Goal: Contribute content

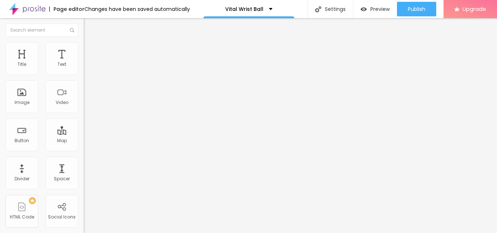
click at [84, 88] on div at bounding box center [126, 85] width 84 height 6
click at [84, 100] on img at bounding box center [86, 101] width 5 height 5
click at [84, 94] on div at bounding box center [126, 91] width 84 height 6
click at [84, 87] on img at bounding box center [86, 84] width 5 height 5
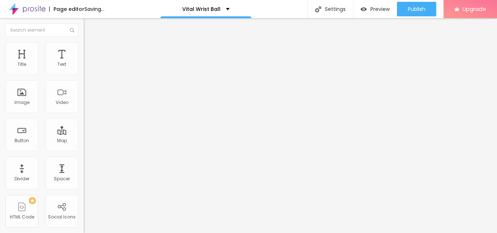
click at [84, 99] on img at bounding box center [86, 101] width 5 height 5
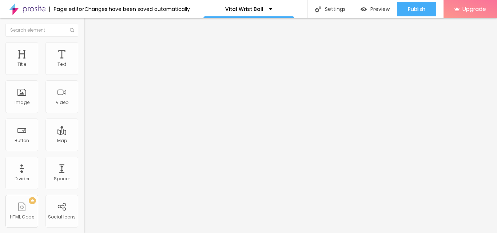
click at [84, 63] on span "Add image" at bounding box center [99, 59] width 30 height 6
click at [84, 68] on input "Click me" at bounding box center [127, 64] width 87 height 7
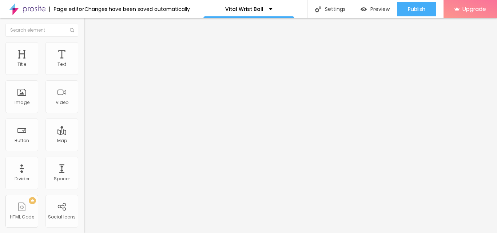
click at [84, 68] on input "Click me" at bounding box center [127, 64] width 87 height 7
paste input "Here To Order"
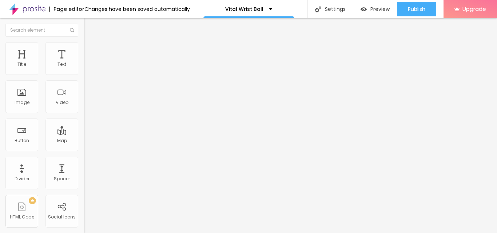
type input "Click Here To Order"
click at [84, 150] on input "https://" at bounding box center [127, 146] width 87 height 7
click at [84, 147] on input "https://" at bounding box center [127, 146] width 87 height 7
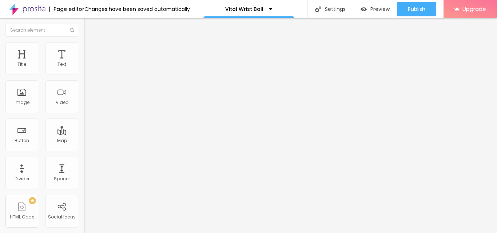
click at [84, 147] on input "https://" at bounding box center [127, 146] width 87 height 7
paste input "fitsgrowth.com/vital-wrist-ball-buy"
type input "https://fitsgrowth.com/vital-wrist-ball-buy"
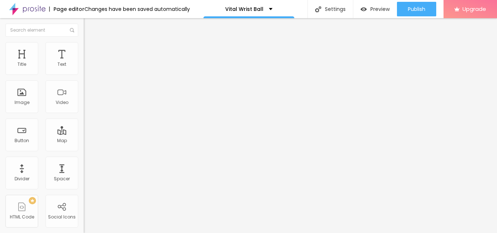
click at [84, 159] on div at bounding box center [126, 159] width 84 height 0
click at [84, 50] on img at bounding box center [87, 53] width 7 height 7
click at [84, 44] on ul "Content Style Advanced" at bounding box center [126, 46] width 84 height 22
click at [84, 42] on img at bounding box center [87, 45] width 7 height 7
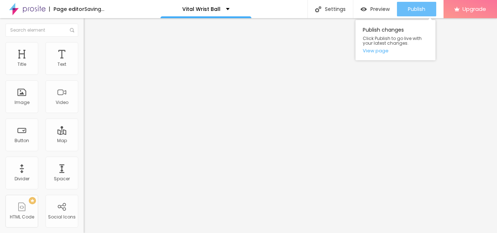
click at [410, 11] on span "Publish" at bounding box center [416, 9] width 17 height 6
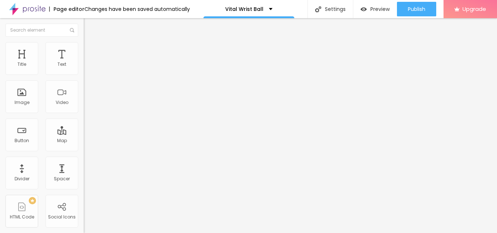
click at [84, 149] on input "https://" at bounding box center [127, 145] width 87 height 7
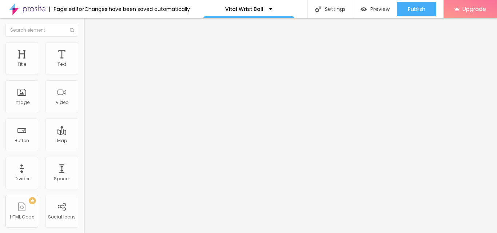
click at [84, 149] on input "https://" at bounding box center [127, 145] width 87 height 7
paste input "text"
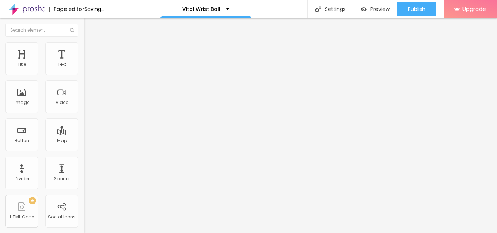
click at [84, 149] on input "text" at bounding box center [127, 145] width 87 height 7
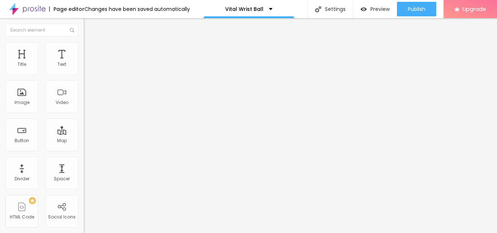
paste input "text"
click at [84, 138] on div "Link" at bounding box center [126, 135] width 84 height 4
click at [84, 74] on input "text" at bounding box center [127, 69] width 87 height 7
click at [84, 149] on input "text" at bounding box center [127, 145] width 87 height 7
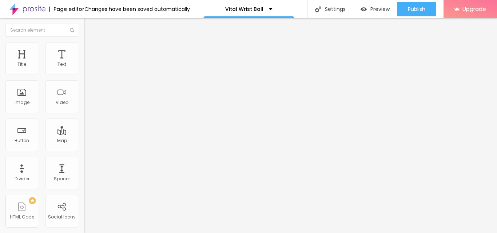
click at [84, 149] on input "text" at bounding box center [127, 145] width 87 height 7
paste input "https://www.facebook.com/VitalWristBallUS/"
type input "https://www.facebook.com/VitalWristBallUS/"
click at [84, 48] on li "Style" at bounding box center [126, 45] width 84 height 7
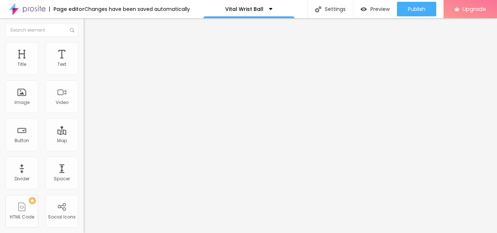
scroll to position [0, 0]
type input "95"
type input "90"
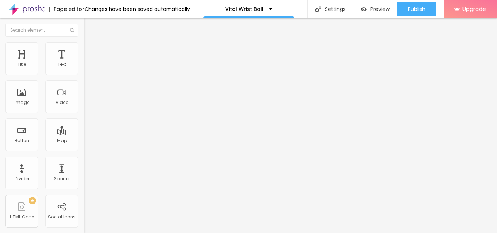
type input "85"
type input "75"
type input "70"
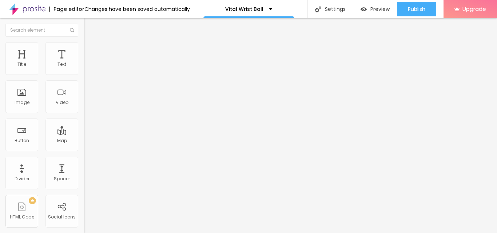
type input "70"
type input "65"
type input "60"
drag, startPoint x: 76, startPoint y: 78, endPoint x: 45, endPoint y: 81, distance: 30.8
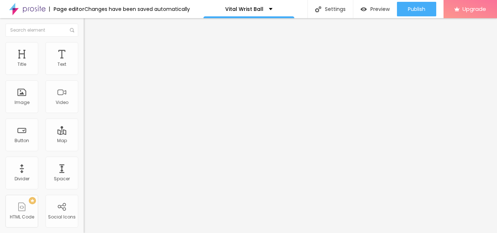
type input "60"
click at [84, 75] on input "range" at bounding box center [107, 72] width 47 height 6
type input "65"
type input "75"
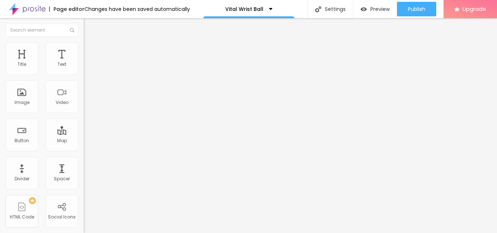
type input "75"
type input "80"
type input "85"
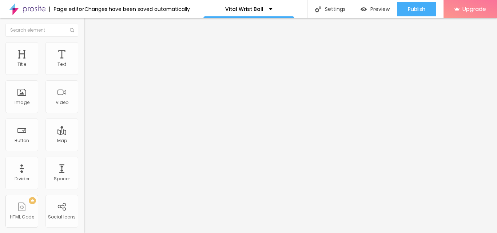
type input "90"
type input "95"
type input "100"
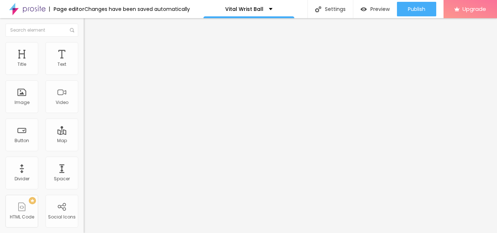
drag, startPoint x: 46, startPoint y: 78, endPoint x: 93, endPoint y: 76, distance: 47.4
type input "100"
click at [93, 75] on input "range" at bounding box center [107, 72] width 47 height 6
type input "95"
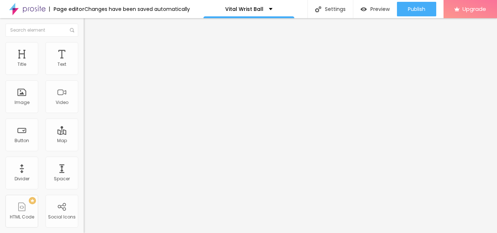
type input "90"
type input "85"
type input "70"
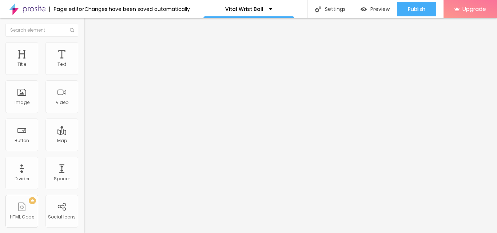
type input "70"
type input "60"
type input "45"
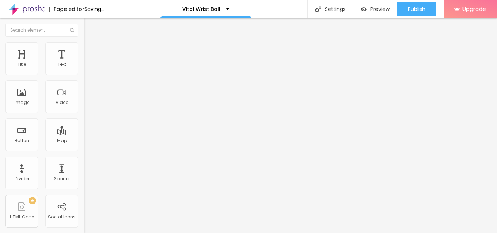
type input "10"
drag, startPoint x: 71, startPoint y: 78, endPoint x: 0, endPoint y: 74, distance: 70.7
type input "10"
click at [84, 74] on input "range" at bounding box center [107, 72] width 47 height 6
type input "10"
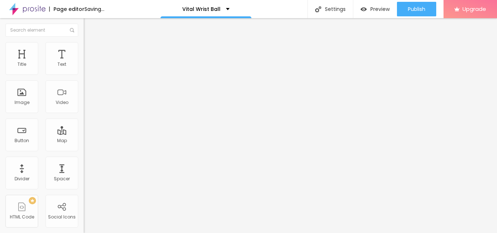
type input "10"
type input "20"
type input "49"
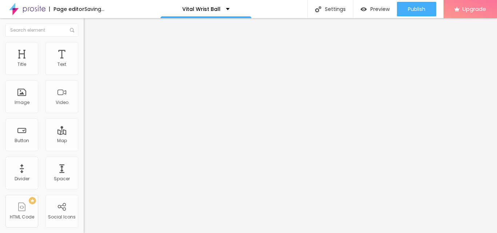
type input "53"
type input "63"
type input "64"
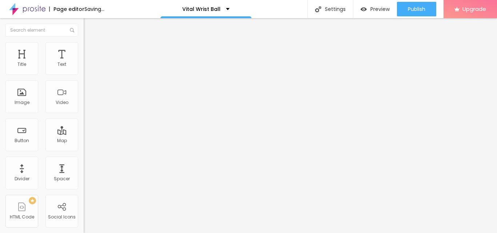
type input "64"
type input "67"
type input "69"
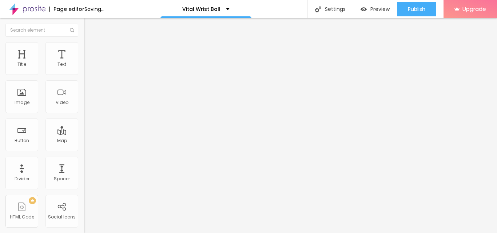
type input "74"
type input "82"
type input "87"
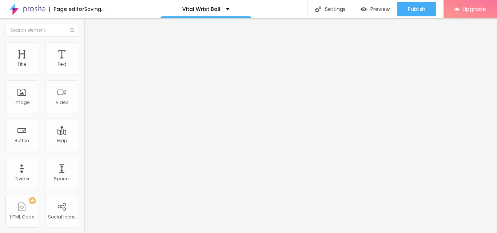
type input "87"
type input "94"
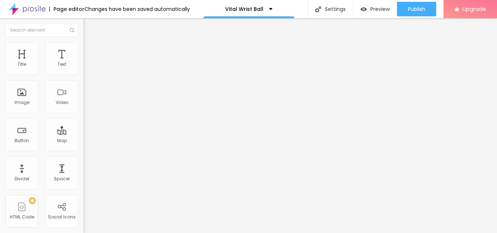
type input "102"
type input "107"
type input "114"
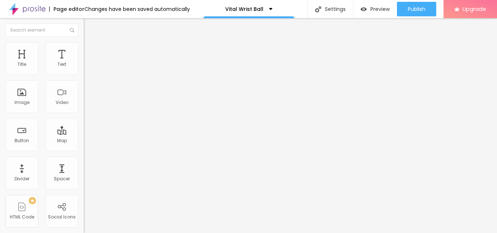
type input "114"
type input "117"
type input "120"
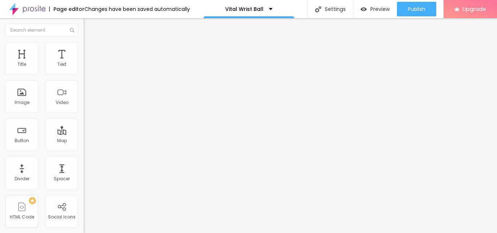
type input "123"
type input "125"
type input "127"
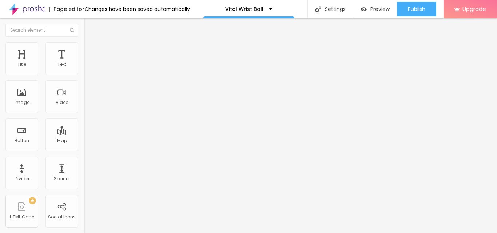
type input "127"
type input "117"
type input "99"
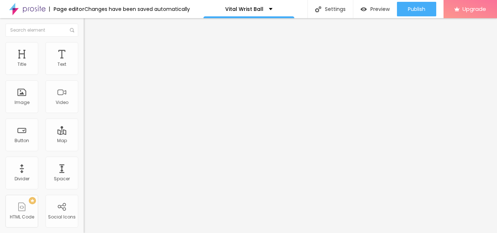
type input "56"
type input "0"
drag, startPoint x: 18, startPoint y: 93, endPoint x: 0, endPoint y: 97, distance: 18.3
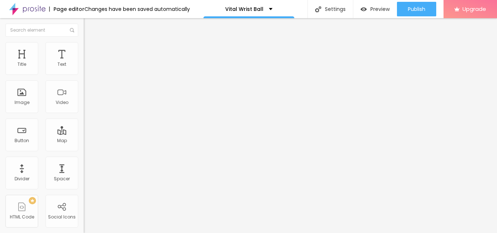
click at [84, 160] on input "range" at bounding box center [107, 163] width 47 height 6
type input "15"
type input "20"
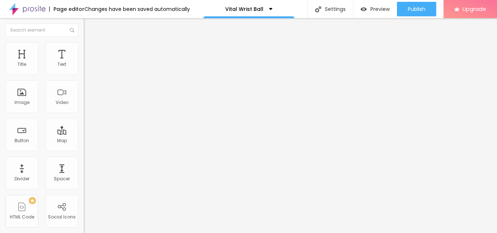
type input "25"
type input "30"
type input "35"
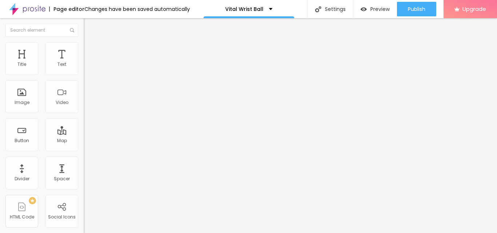
type input "35"
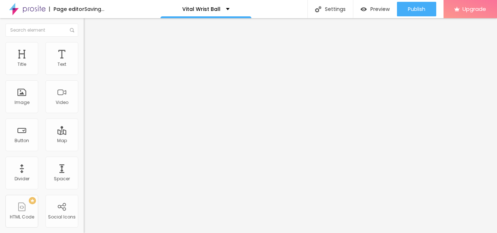
type input "40"
type input "45"
type input "50"
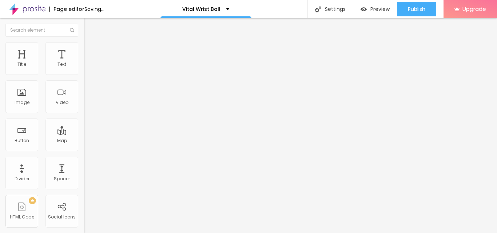
type input "50"
type input "55"
type input "60"
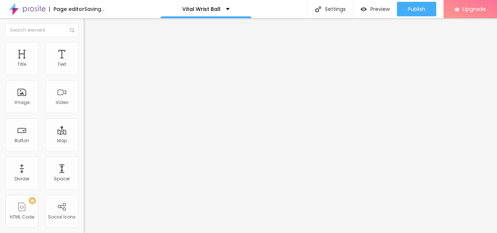
type input "65"
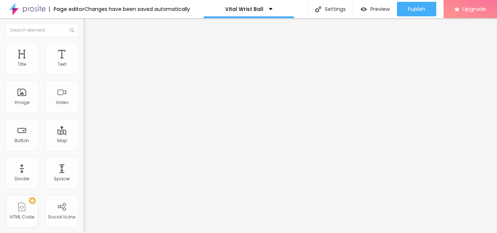
type input "70"
type input "75"
type input "80"
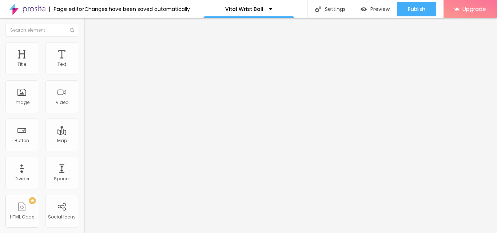
drag, startPoint x: 8, startPoint y: 76, endPoint x: 62, endPoint y: 81, distance: 54.8
type input "80"
click at [84, 75] on input "range" at bounding box center [107, 72] width 47 height 6
click at [90, 43] on span "Content" at bounding box center [99, 40] width 18 height 6
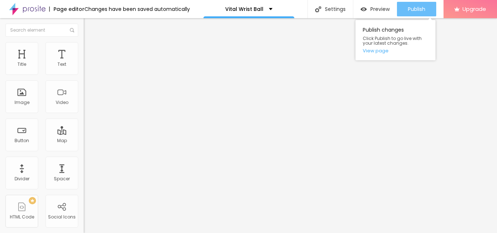
click at [427, 8] on button "Publish" at bounding box center [416, 9] width 39 height 15
click at [416, 9] on span "Publish" at bounding box center [416, 9] width 17 height 6
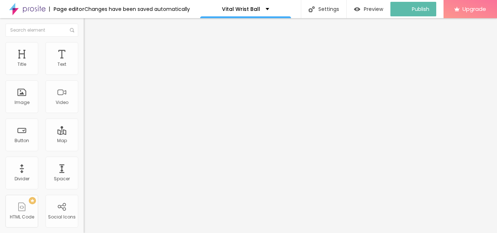
click at [89, 27] on img "button" at bounding box center [92, 27] width 6 height 6
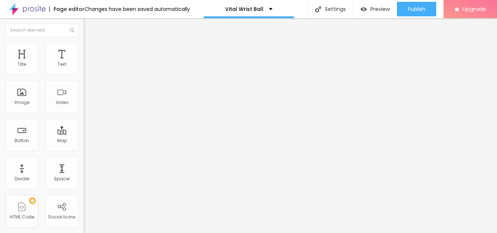
click at [39, 7] on img at bounding box center [27, 9] width 36 height 18
